Goal: Use online tool/utility: Use online tool/utility

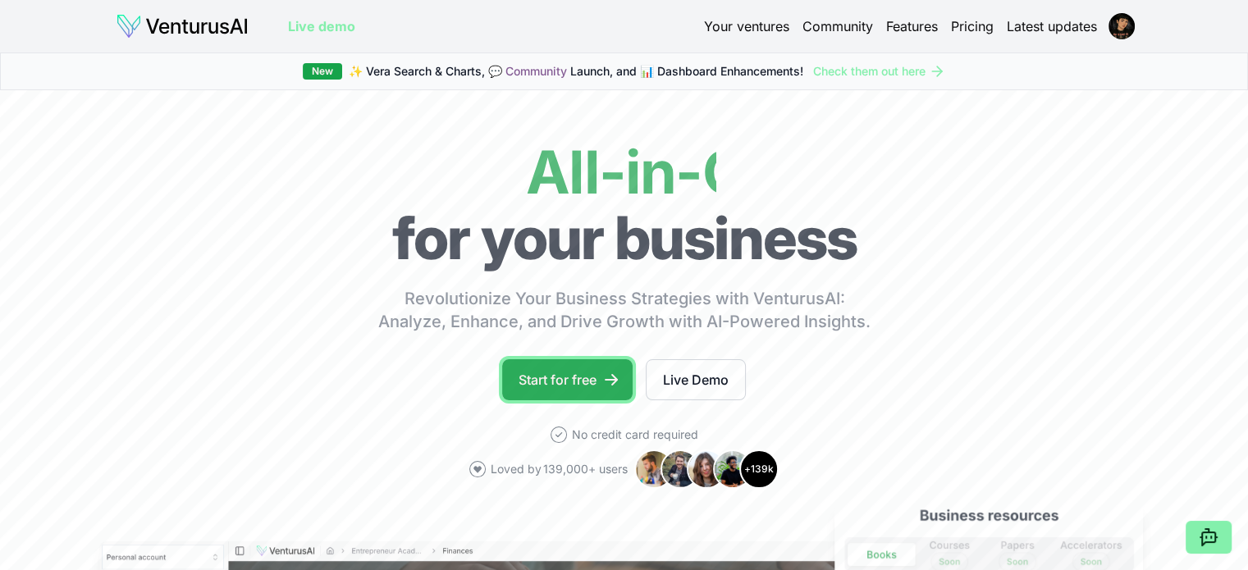
click at [604, 384] on icon at bounding box center [611, 380] width 16 height 16
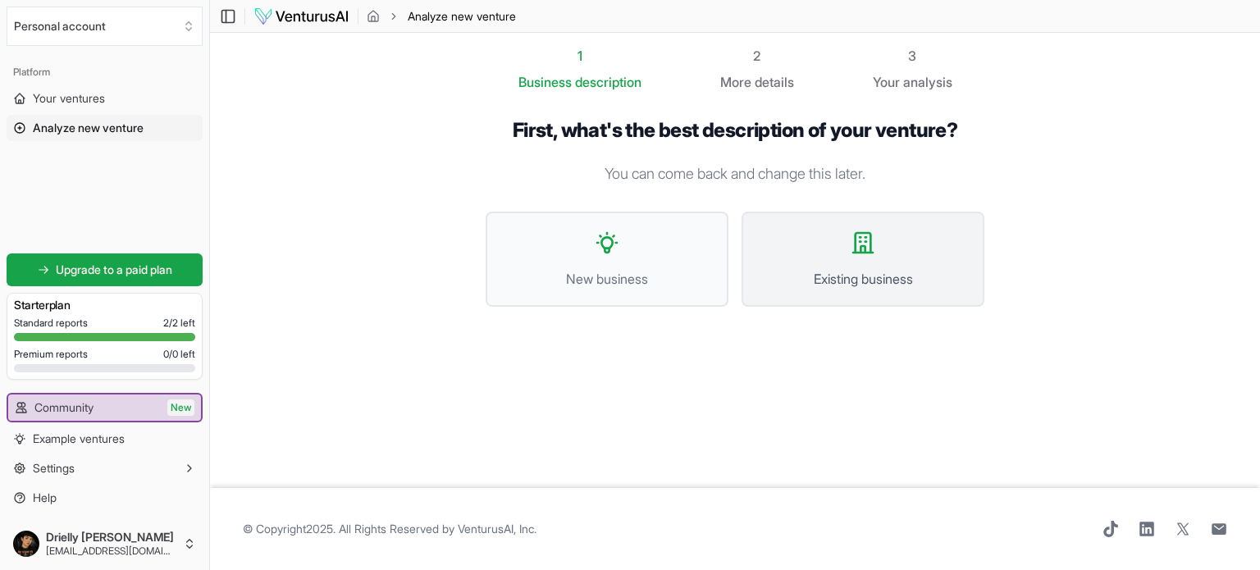
click at [856, 259] on button "Existing business" at bounding box center [863, 259] width 243 height 95
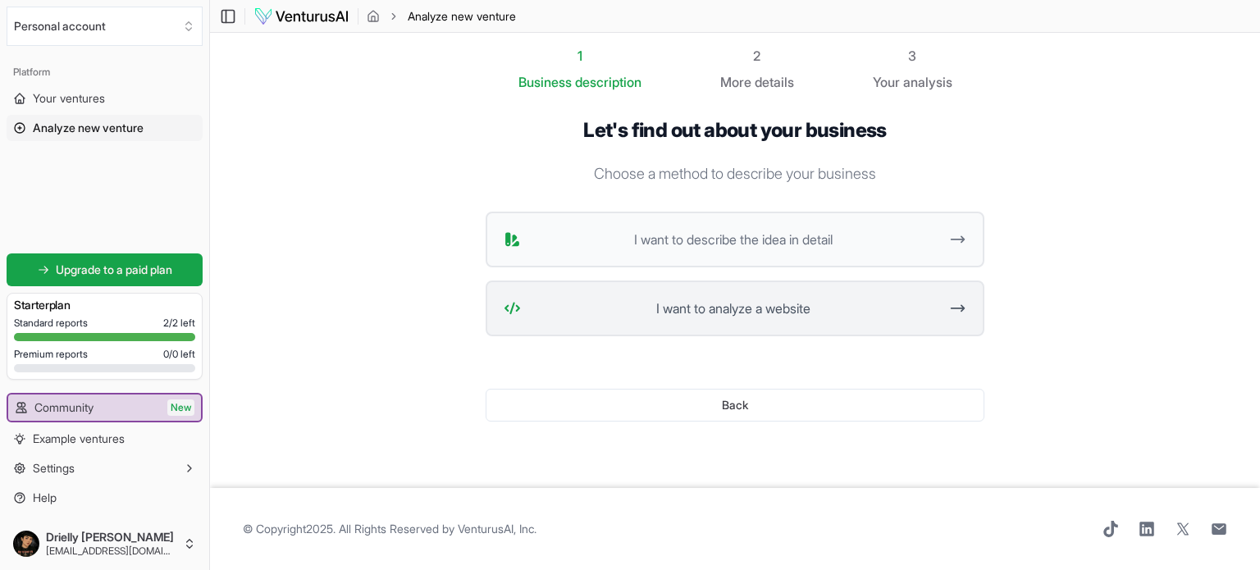
click at [766, 315] on span "I want to analyze a website" at bounding box center [733, 309] width 411 height 20
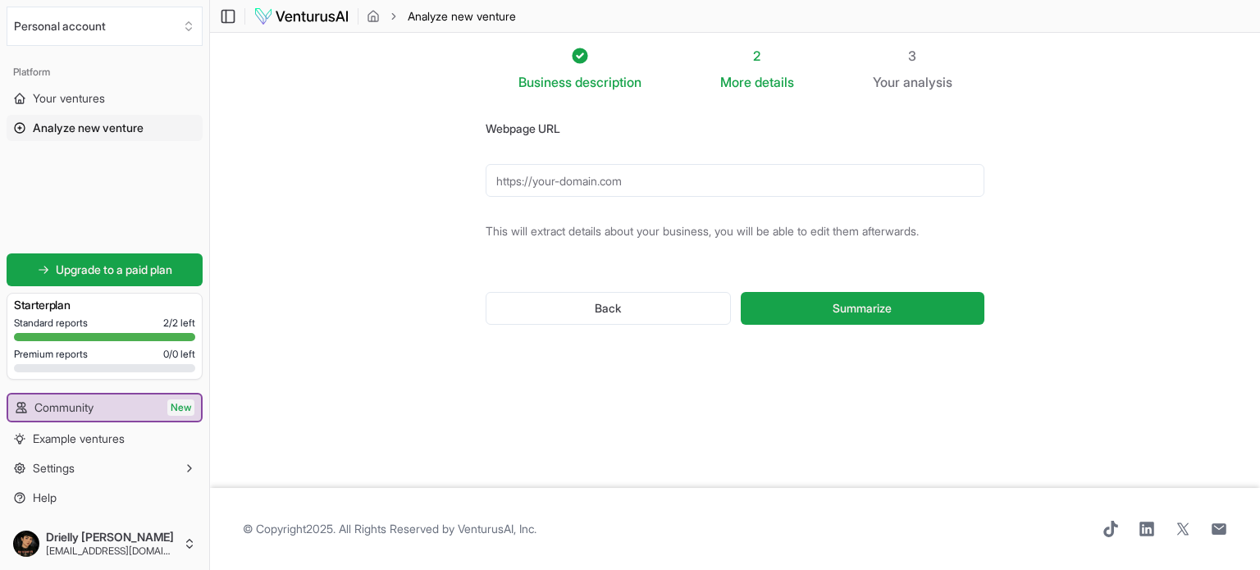
click at [646, 183] on input "Webpage URL" at bounding box center [735, 180] width 499 height 33
paste input "[URL][DOMAIN_NAME]"
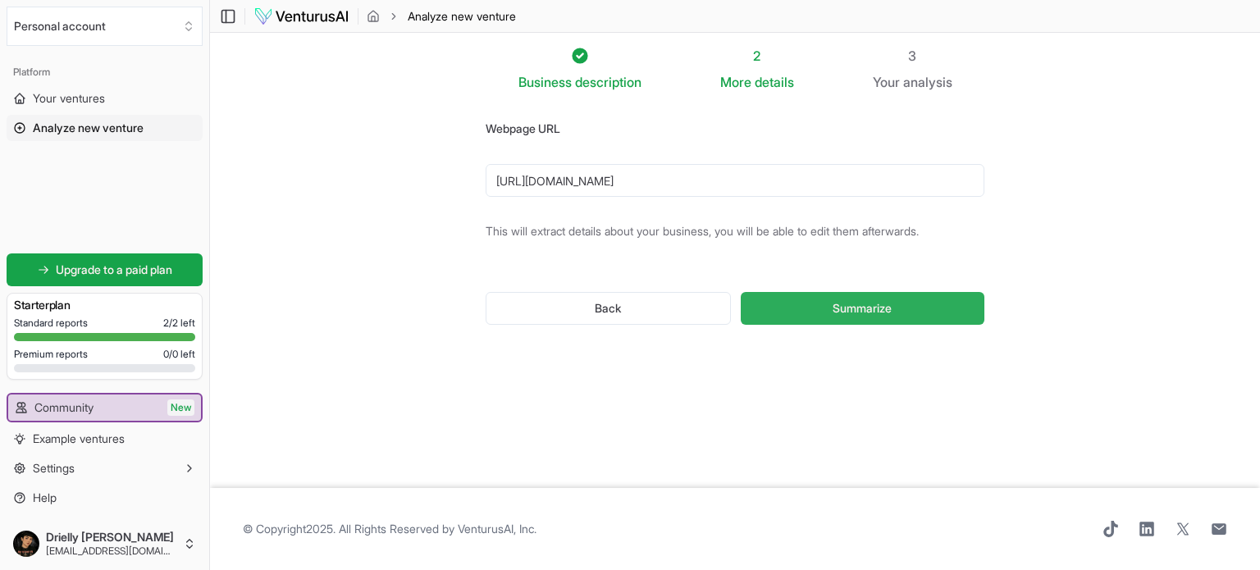
type input "[URL][DOMAIN_NAME]"
click at [866, 301] on span "Summarize" at bounding box center [862, 308] width 59 height 16
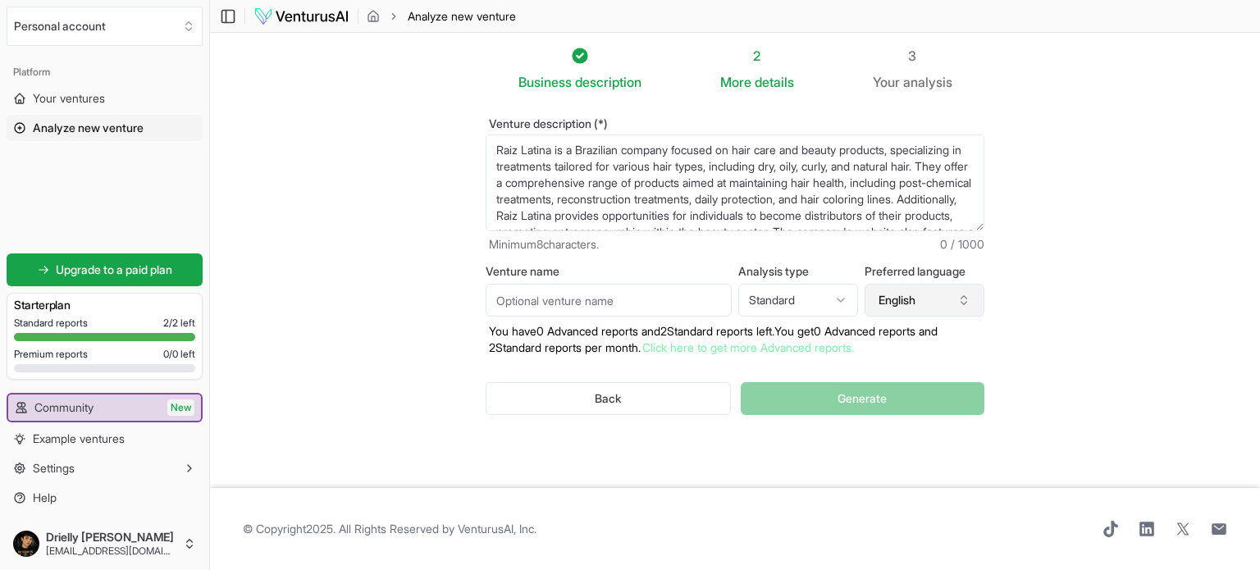
click at [962, 300] on icon "button" at bounding box center [964, 300] width 13 height 13
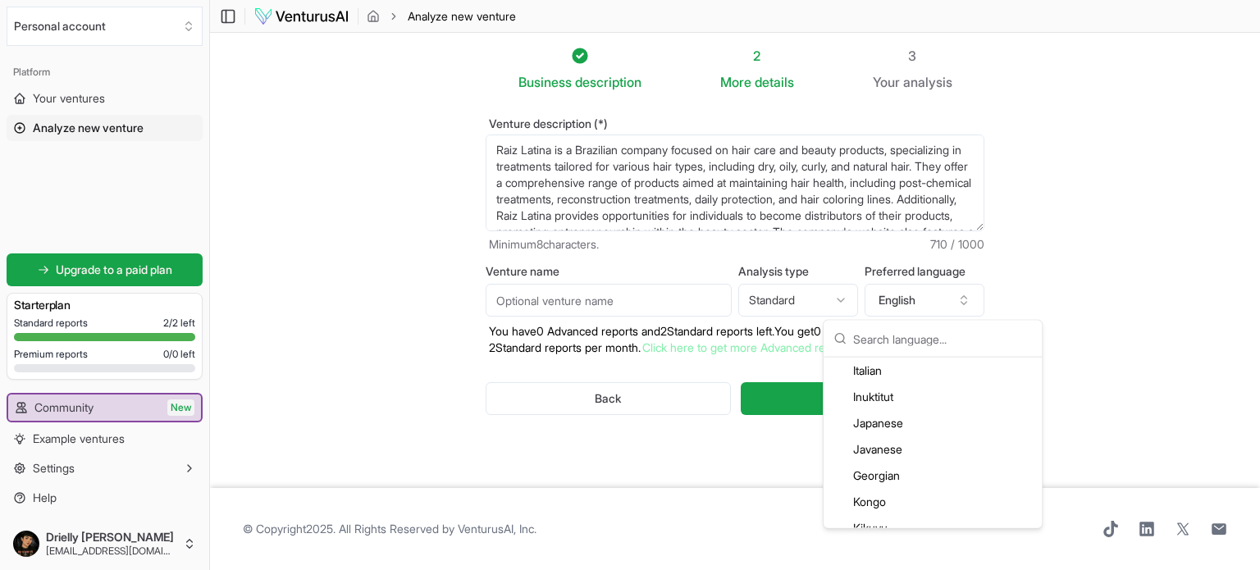
scroll to position [1887, 0]
click at [935, 343] on input "text" at bounding box center [942, 339] width 179 height 36
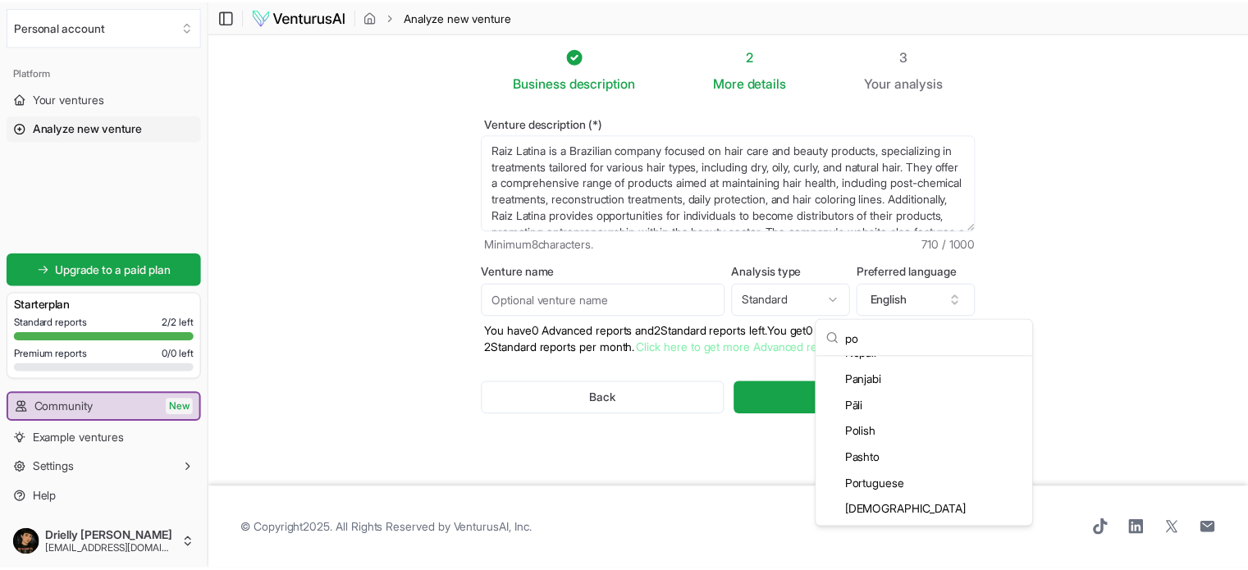
scroll to position [0, 0]
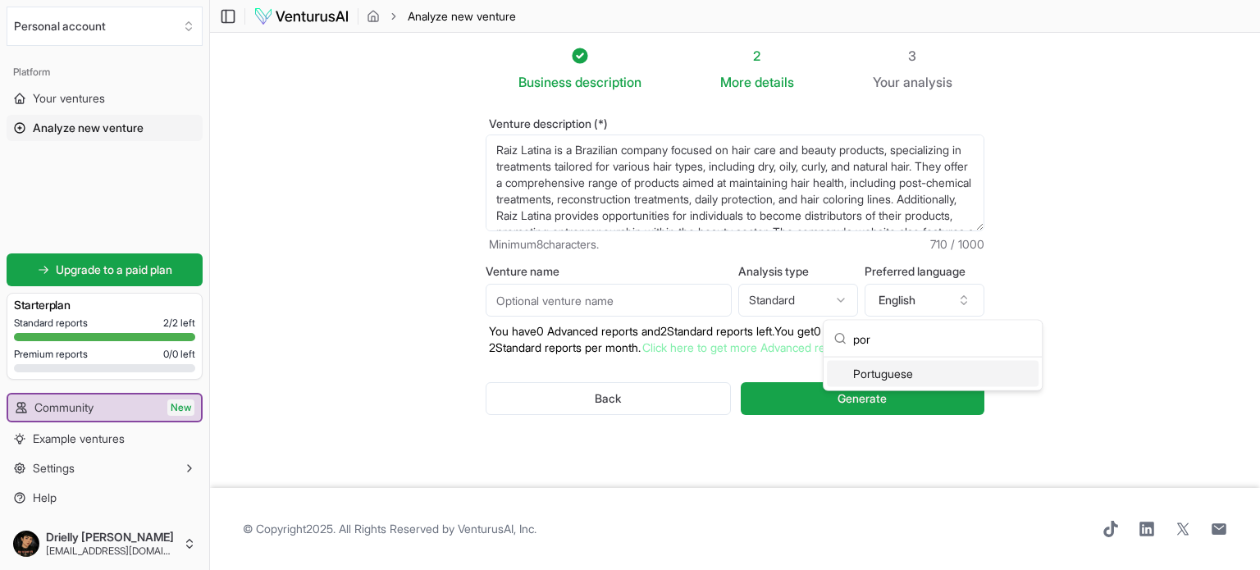
type input "por"
click at [928, 374] on div "Portuguese" at bounding box center [933, 374] width 212 height 26
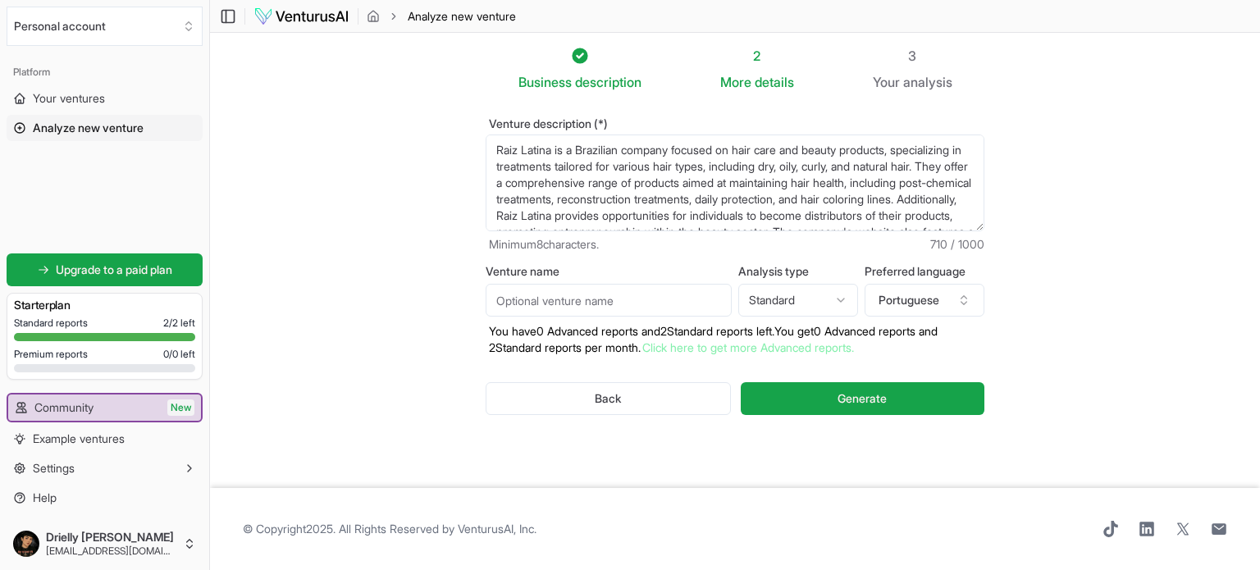
click at [561, 291] on input "Venture name" at bounding box center [609, 300] width 246 height 33
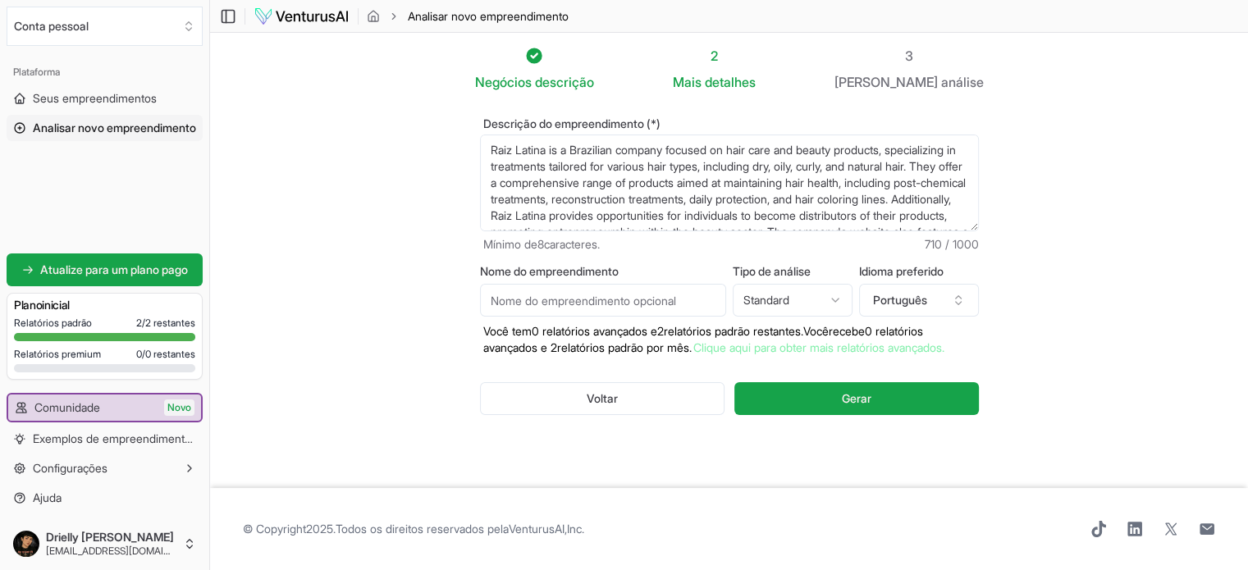
click at [557, 308] on input "Nome do empreendimento" at bounding box center [603, 300] width 246 height 33
paste input "[URL][DOMAIN_NAME]"
drag, startPoint x: 628, startPoint y: 305, endPoint x: 332, endPoint y: 300, distance: 295.4
click at [332, 301] on section "Negócios descrição 2 Mais detalhes 3 Seu análise Descrição do empreendimento (*…" at bounding box center [729, 260] width 1038 height 455
type input "Raiz Latina"
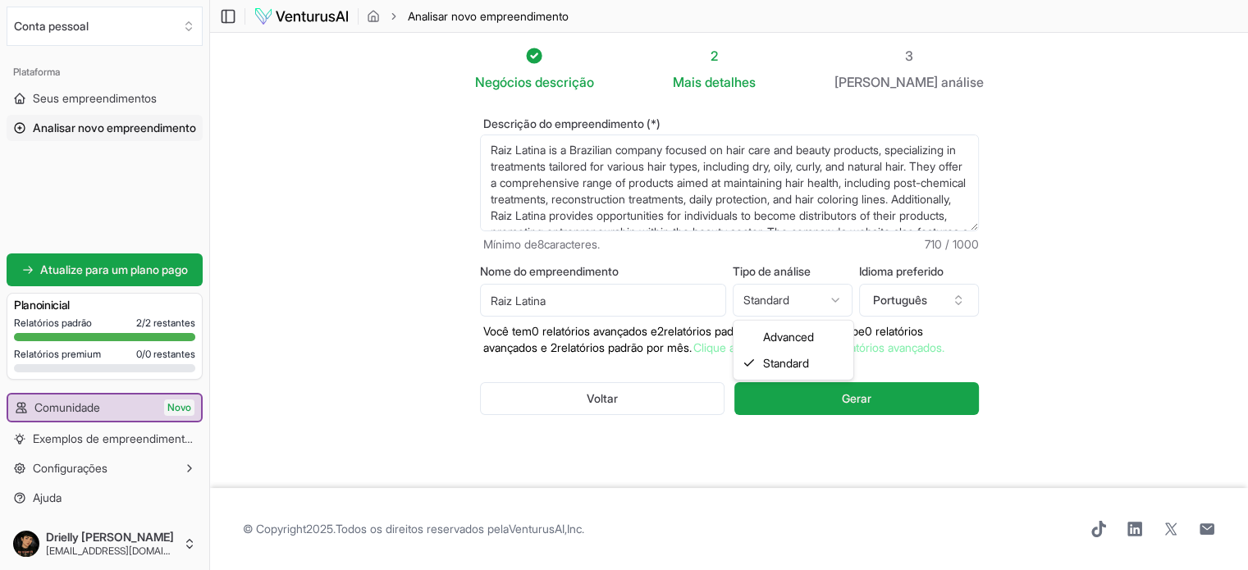
click at [788, 301] on html "Valorizamos sua privacidade Utilizamos cookies para aprimorar sua experiência d…" at bounding box center [624, 285] width 1248 height 570
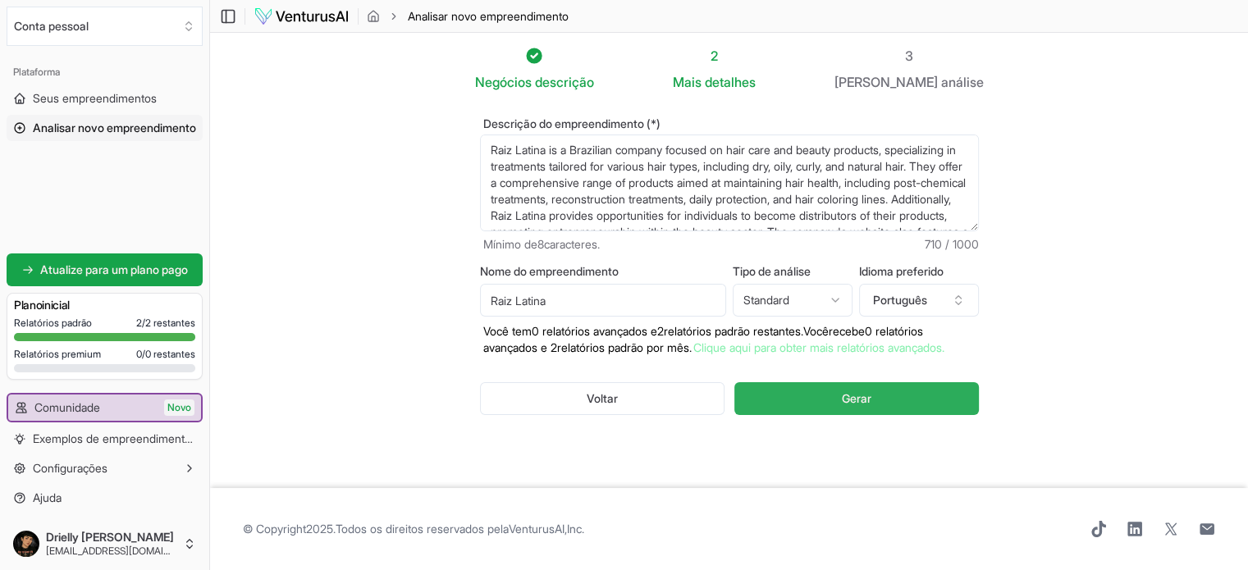
click at [866, 405] on font "Gerar" at bounding box center [857, 398] width 30 height 14
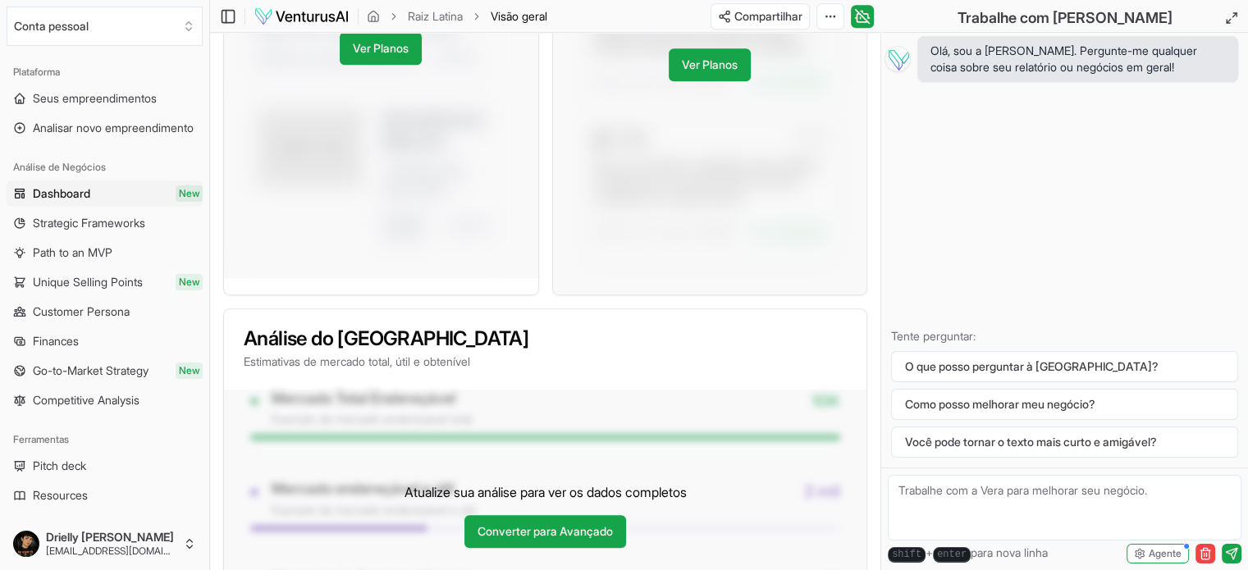
scroll to position [1314, 0]
